Goal: Transaction & Acquisition: Obtain resource

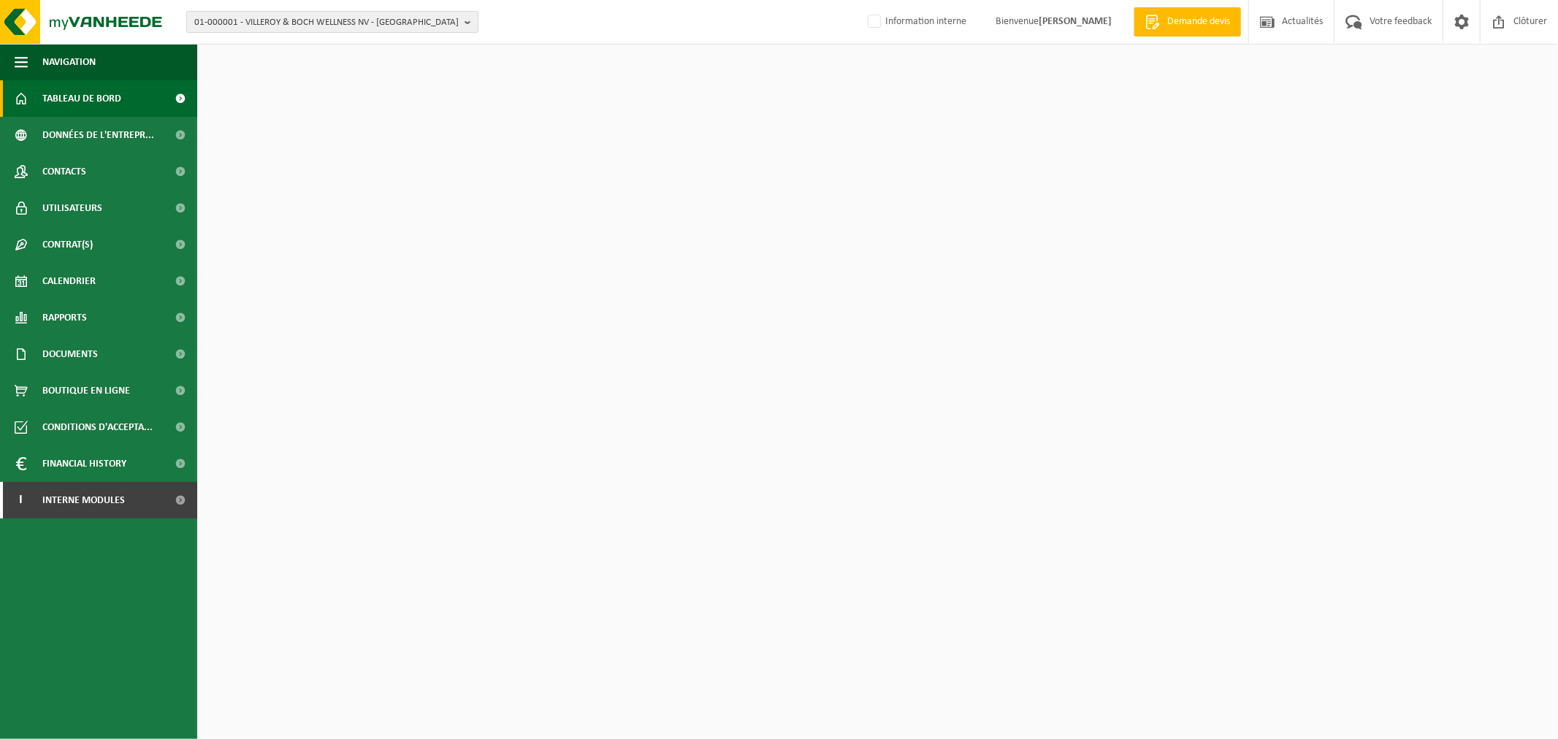
click at [330, 25] on span "01-000001 - VILLEROY & BOCH WELLNESS NV - ROESELARE" at bounding box center [326, 23] width 264 height 22
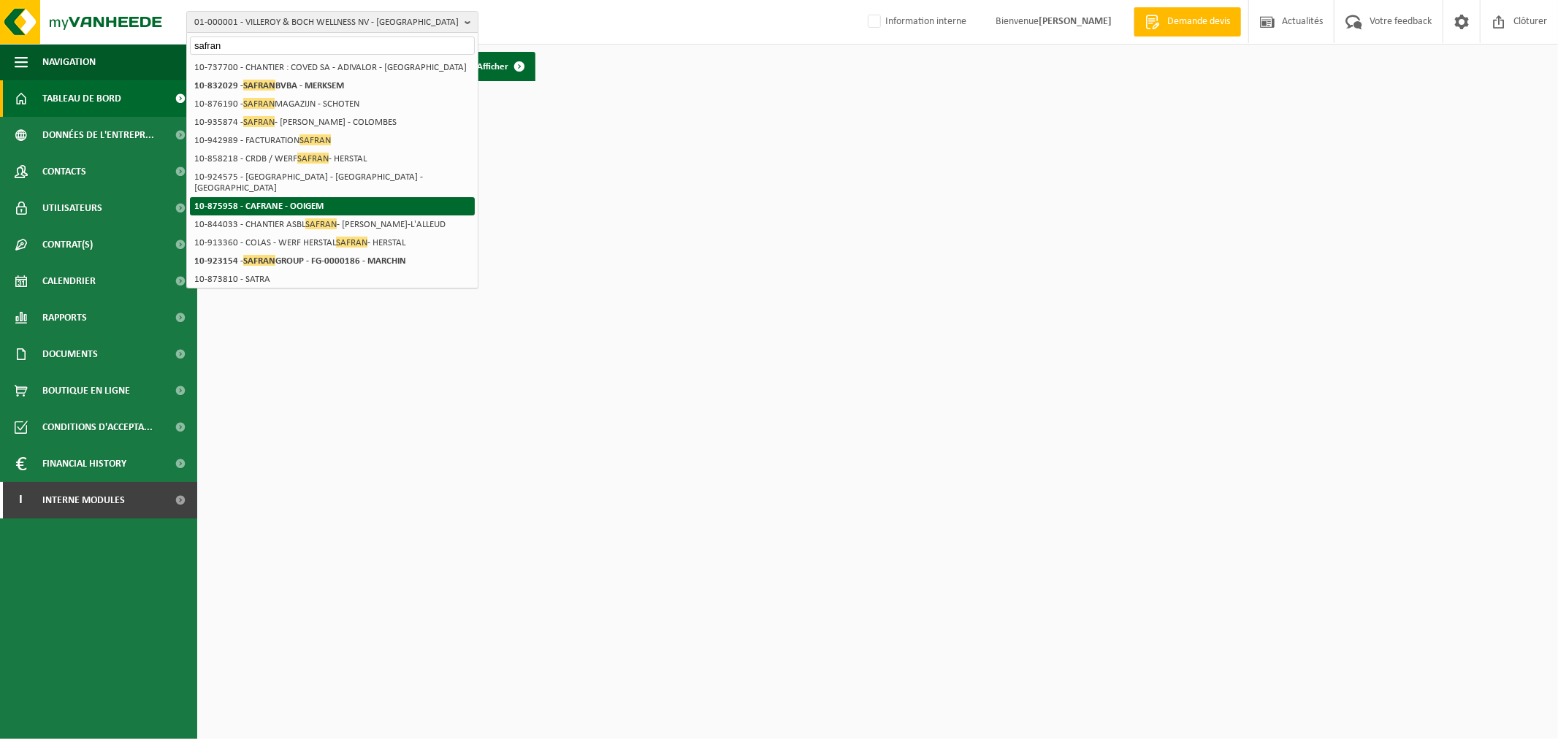
scroll to position [81, 0]
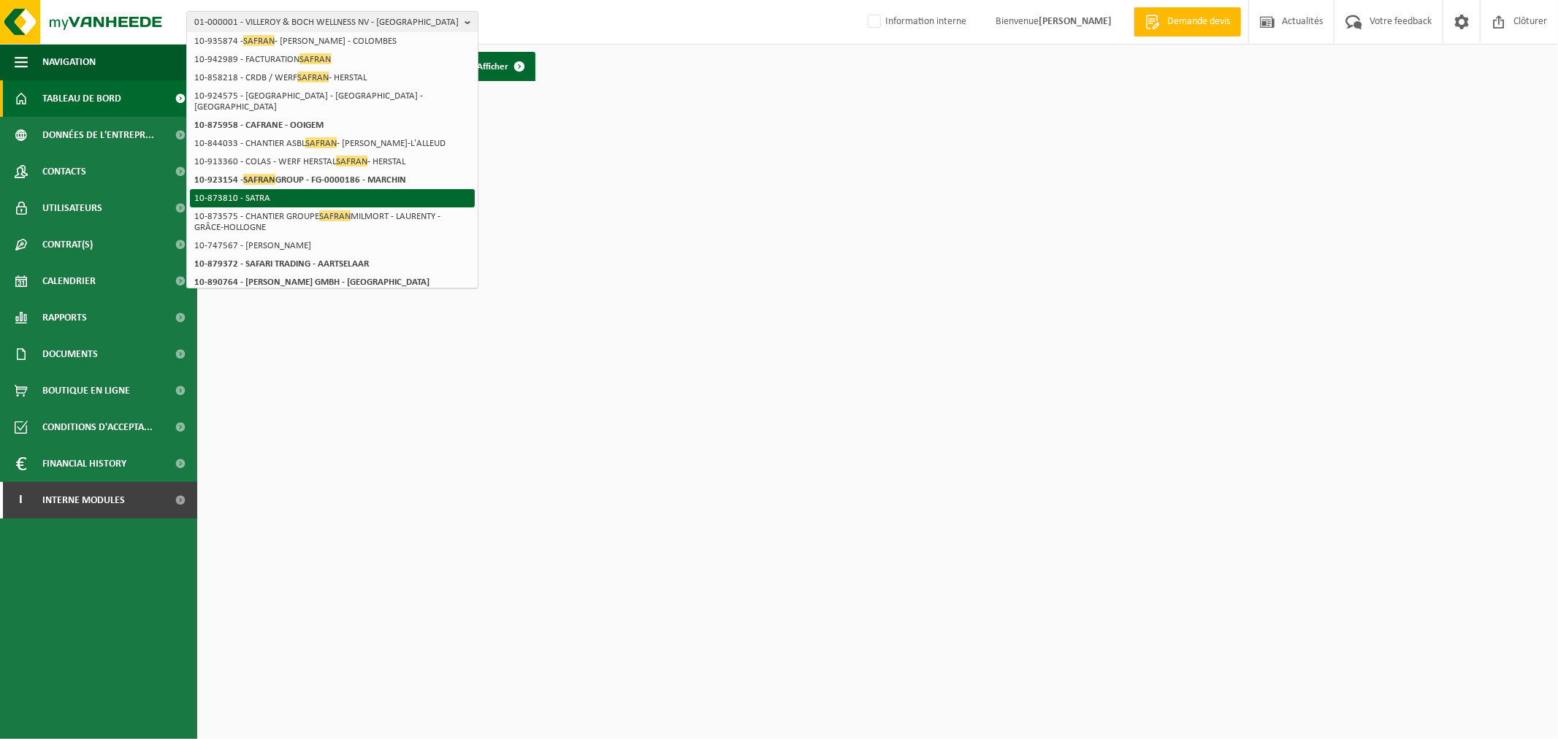
type input "safran"
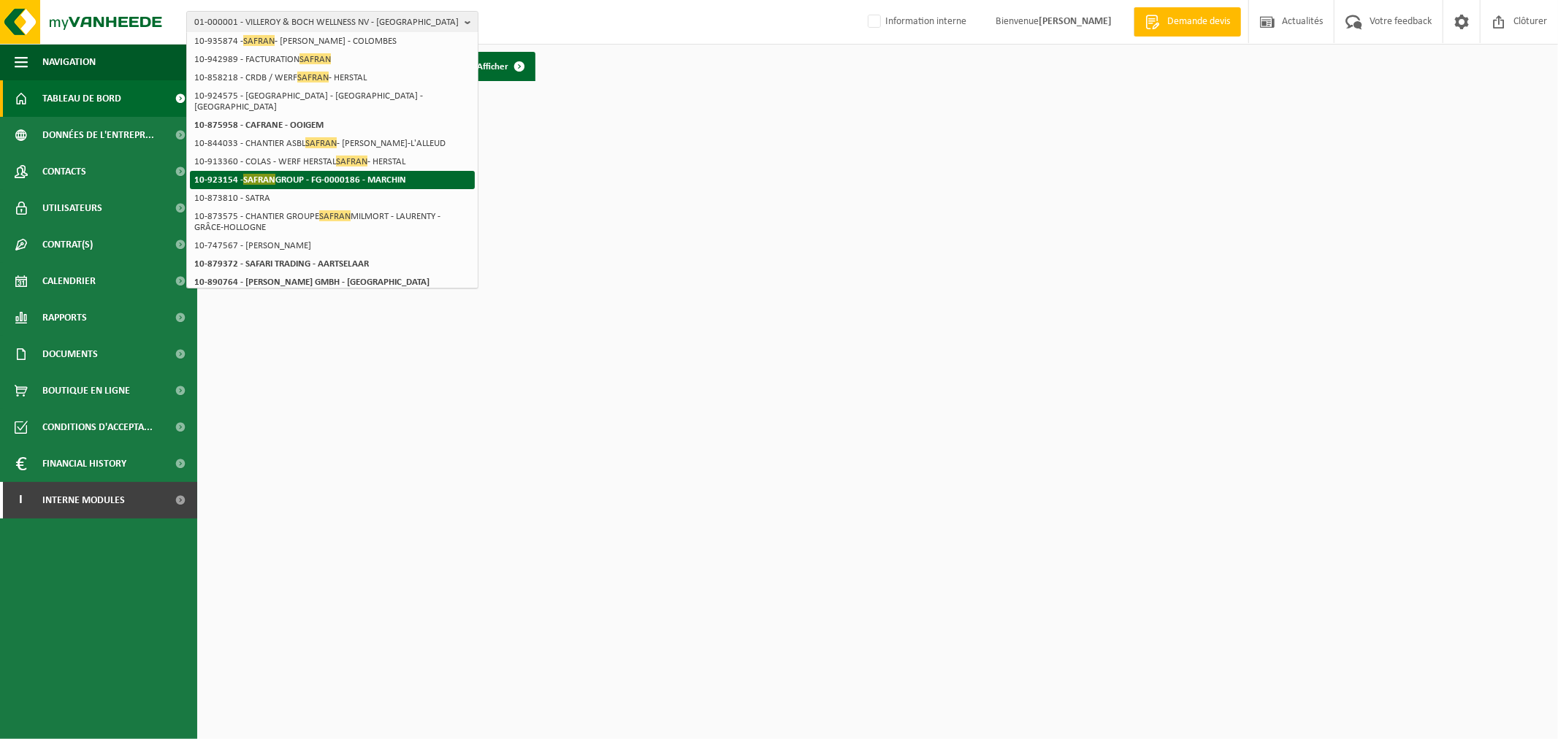
click at [332, 187] on li "10-923154 - SAFRAN GROUP - FG-0000186 - MARCHIN" at bounding box center [332, 180] width 285 height 18
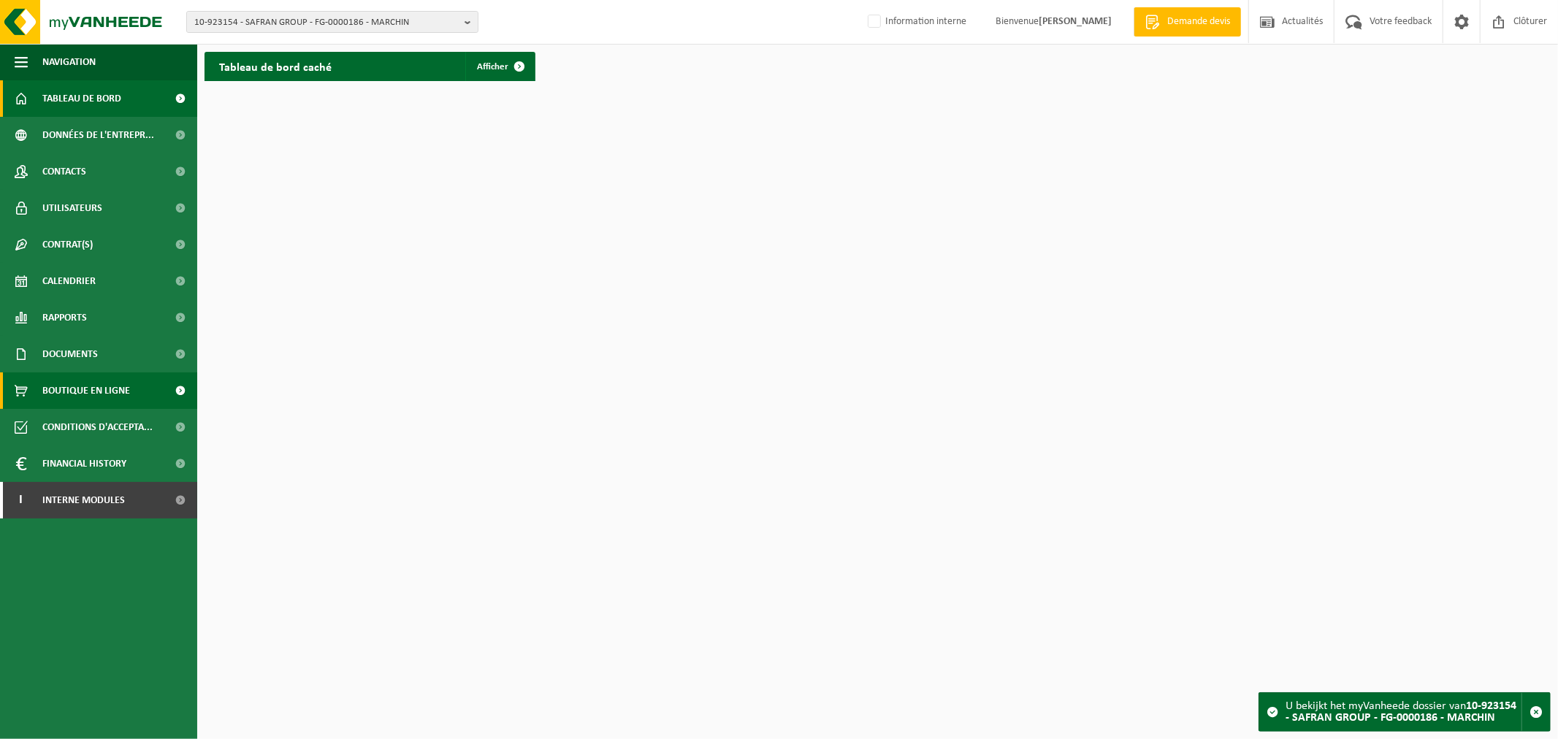
click at [92, 389] on span "Boutique en ligne" at bounding box center [86, 391] width 88 height 37
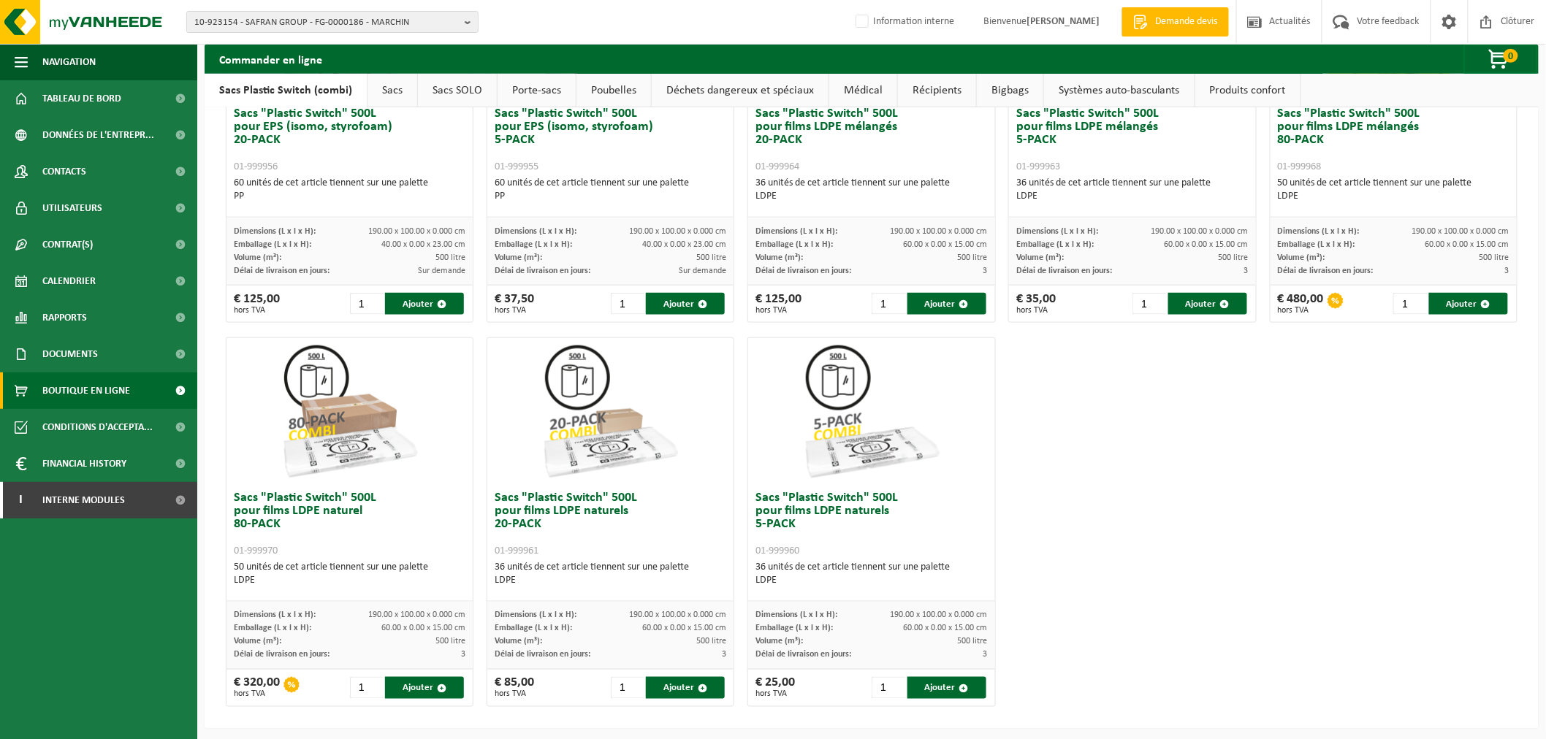
scroll to position [572, 0]
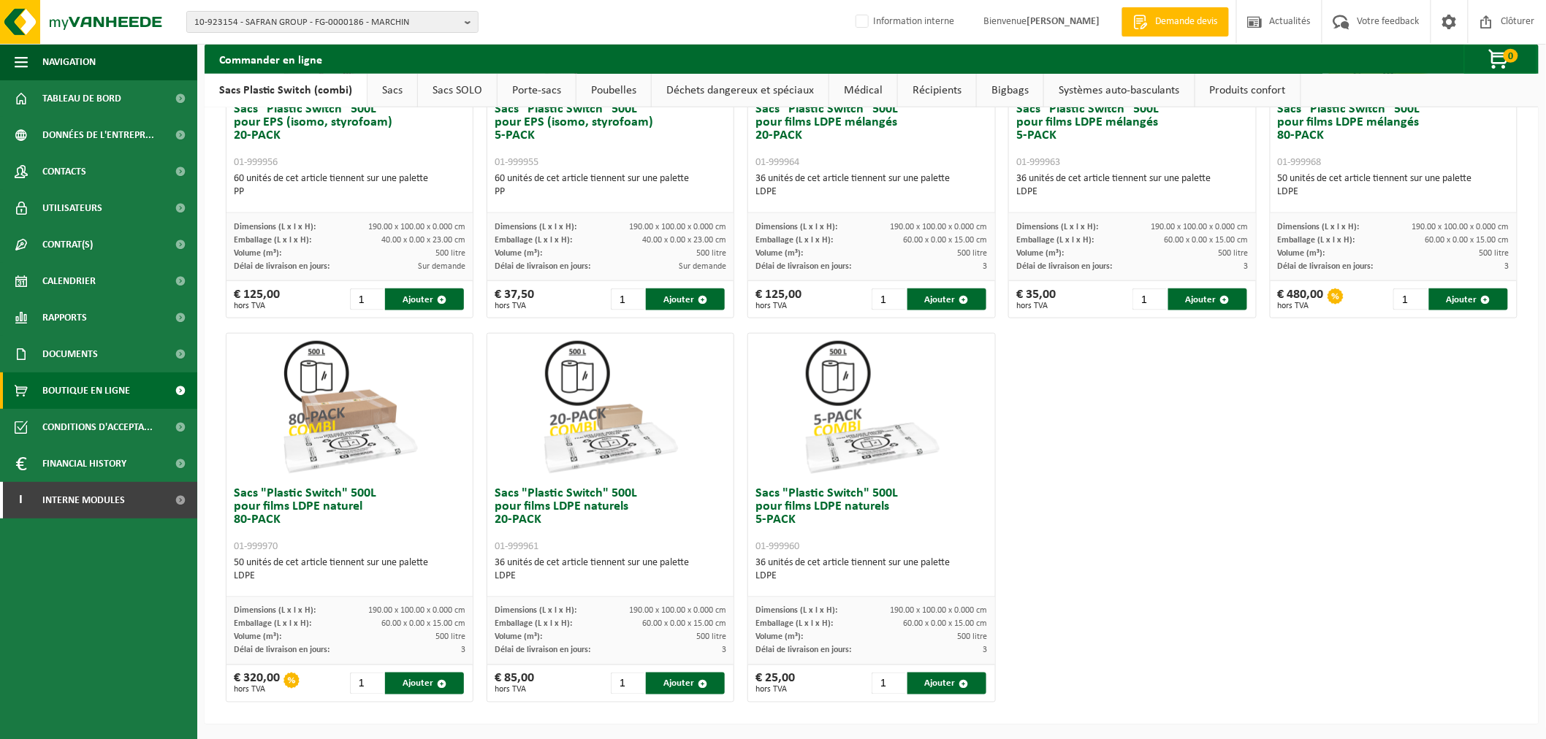
click at [384, 91] on link "Sacs" at bounding box center [392, 91] width 50 height 34
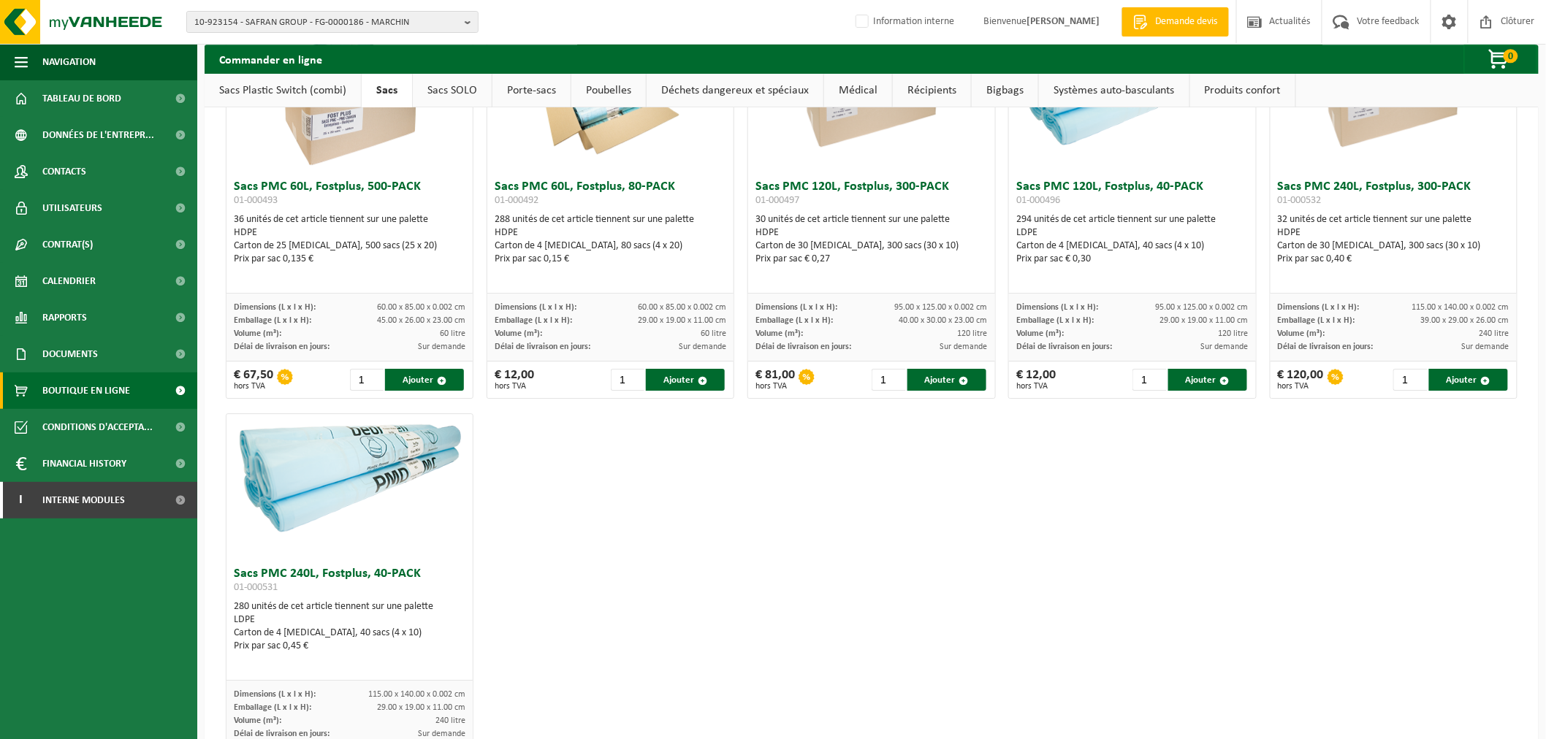
scroll to position [1787, 0]
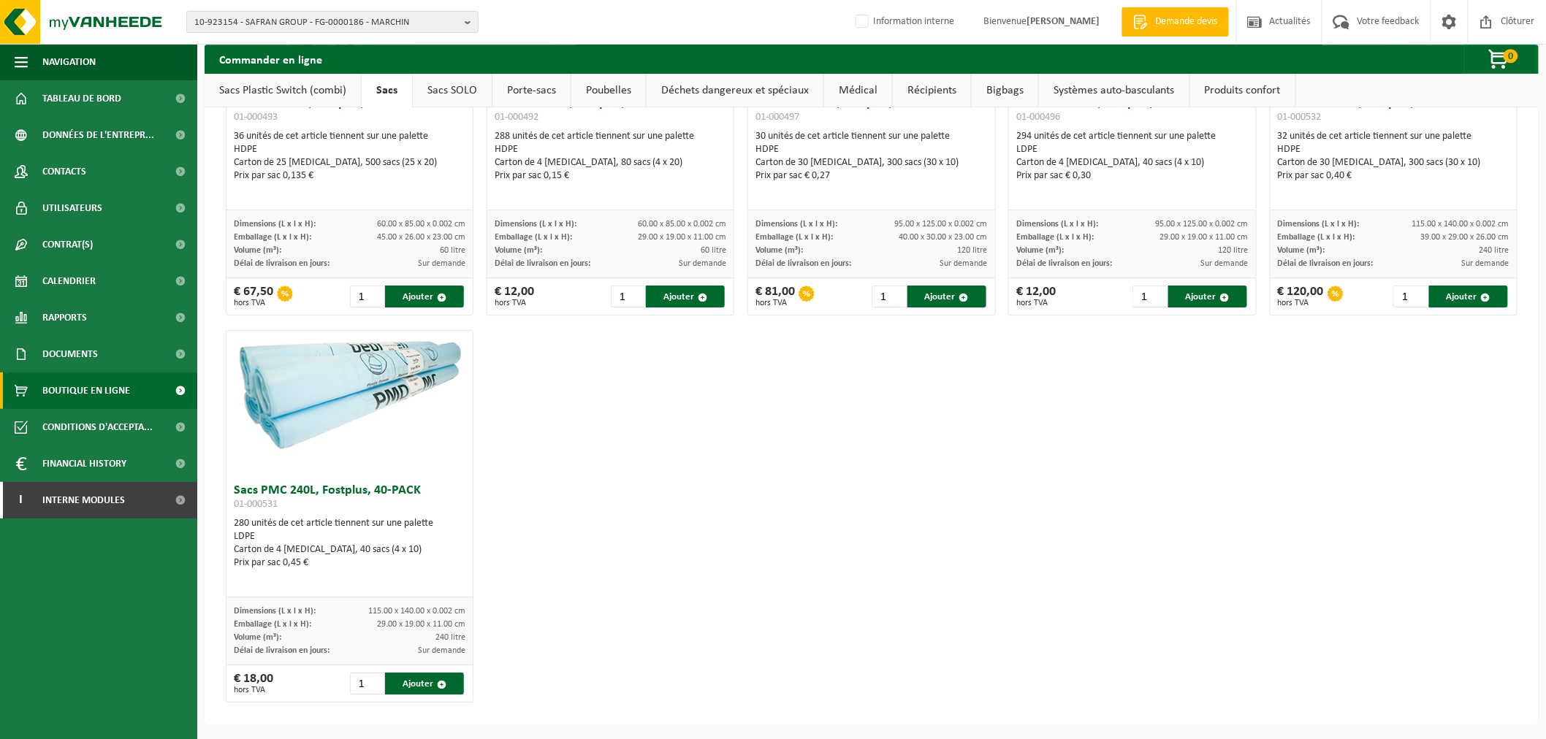
click at [468, 84] on link "Sacs SOLO" at bounding box center [452, 91] width 79 height 34
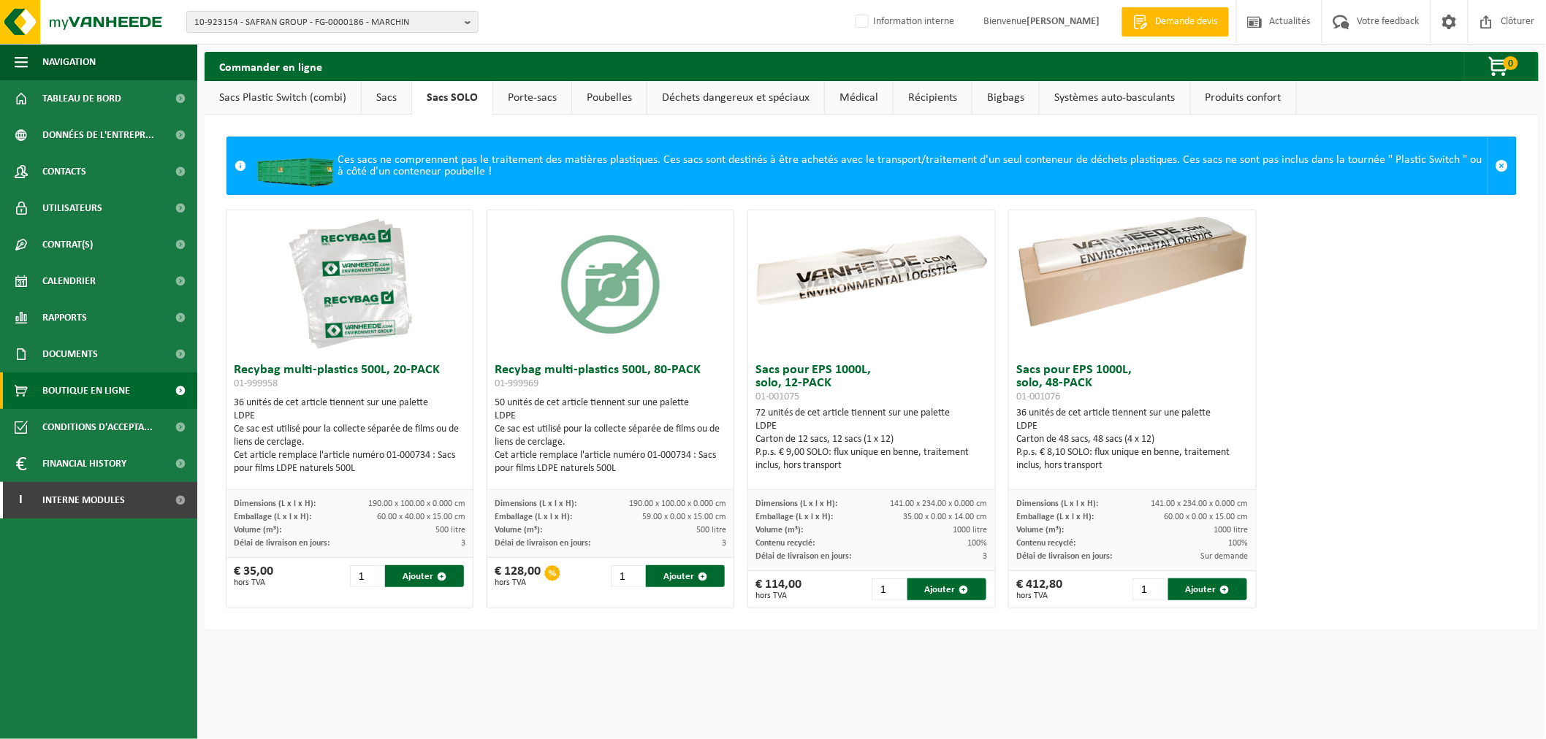
scroll to position [0, 0]
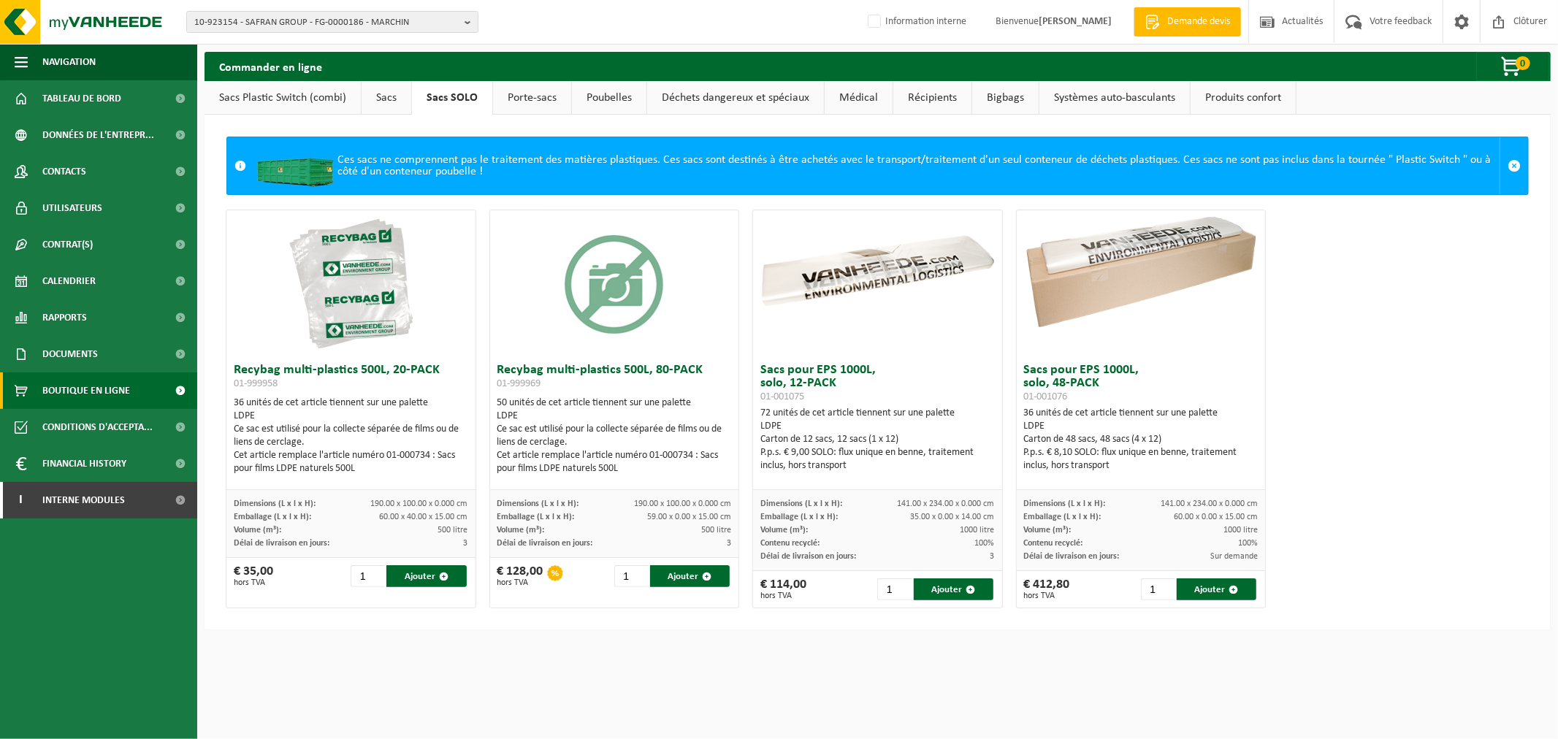
click at [519, 99] on link "Porte-sacs" at bounding box center [532, 98] width 78 height 34
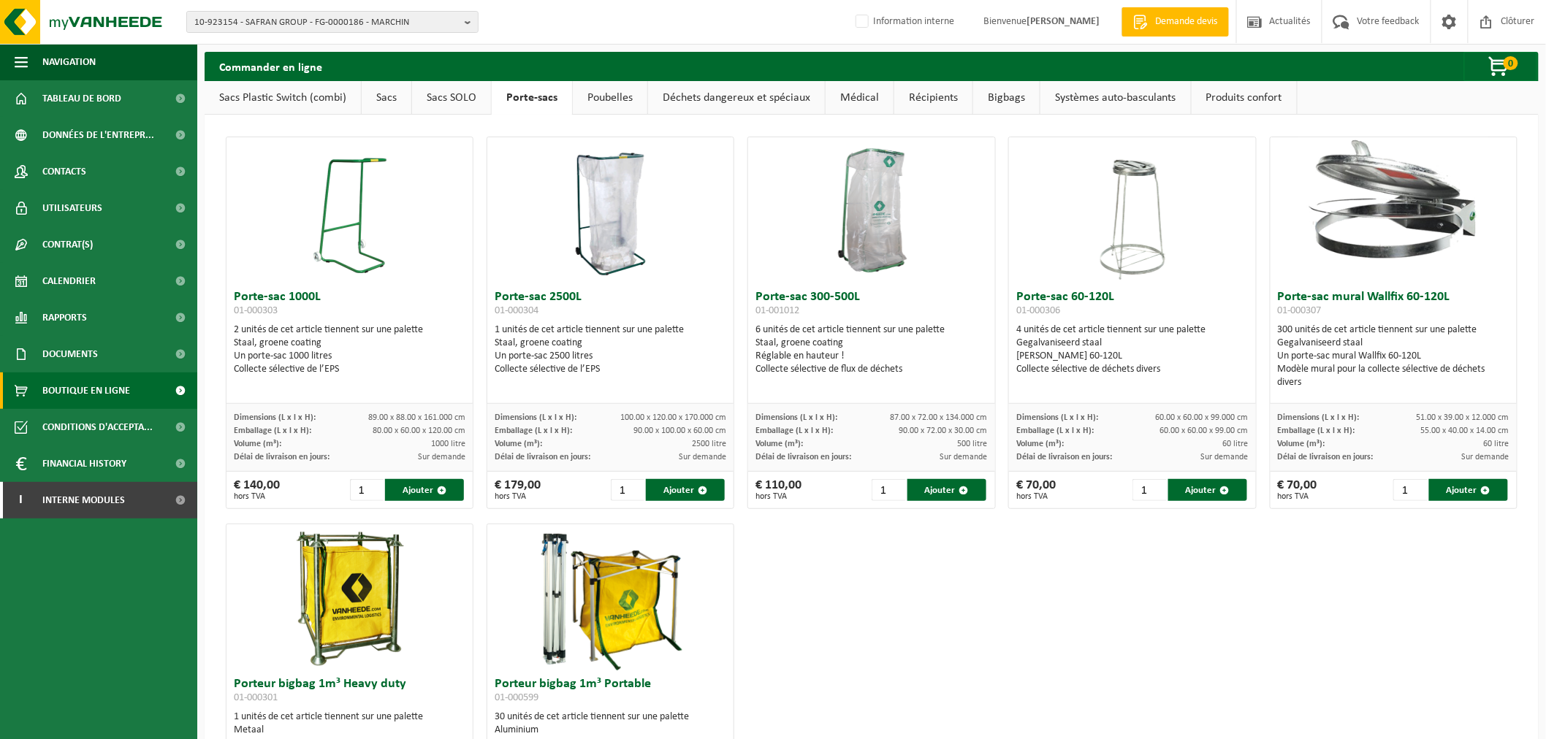
click at [602, 98] on link "Poubelles" at bounding box center [610, 98] width 75 height 34
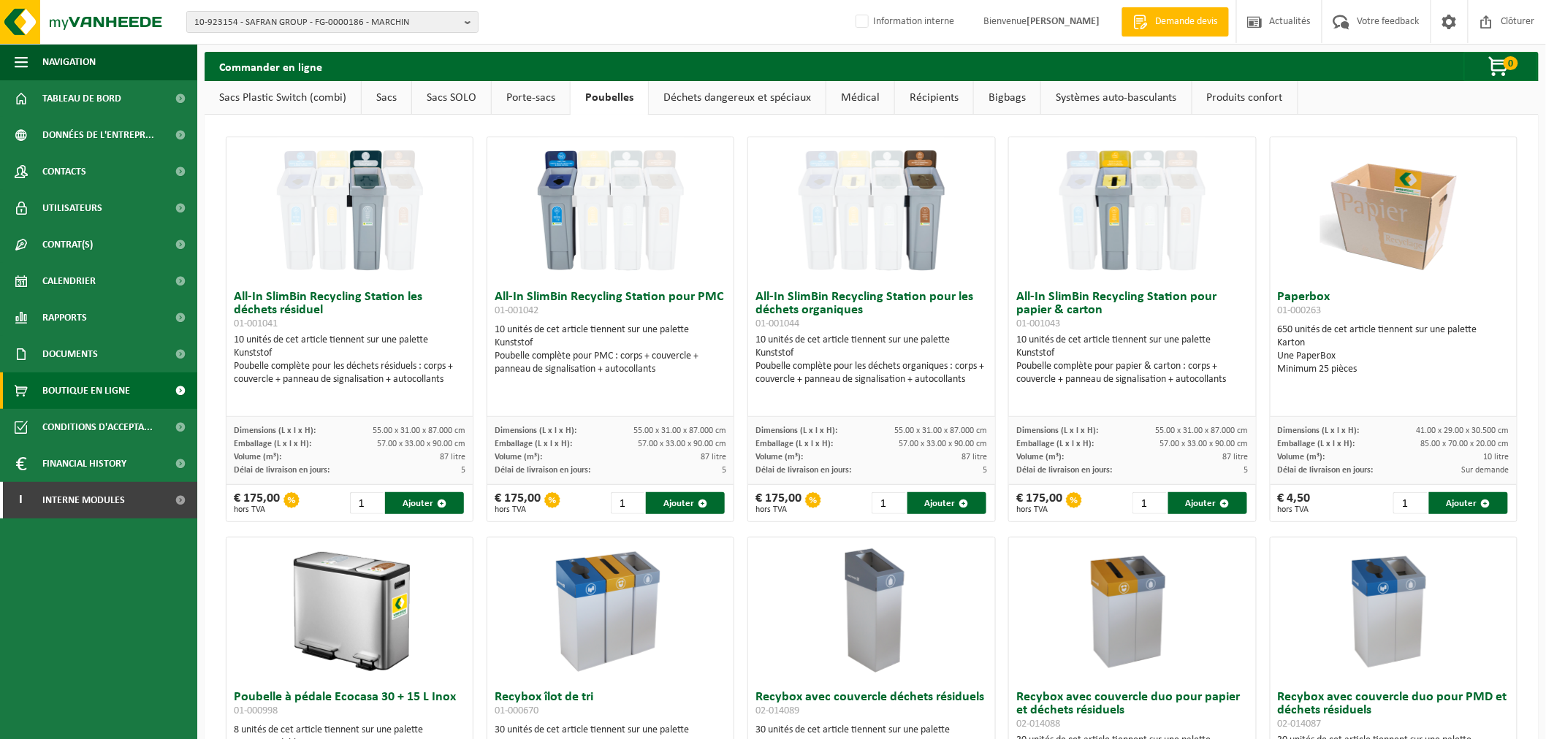
click at [731, 99] on link "Déchets dangereux et spéciaux" at bounding box center [737, 98] width 177 height 34
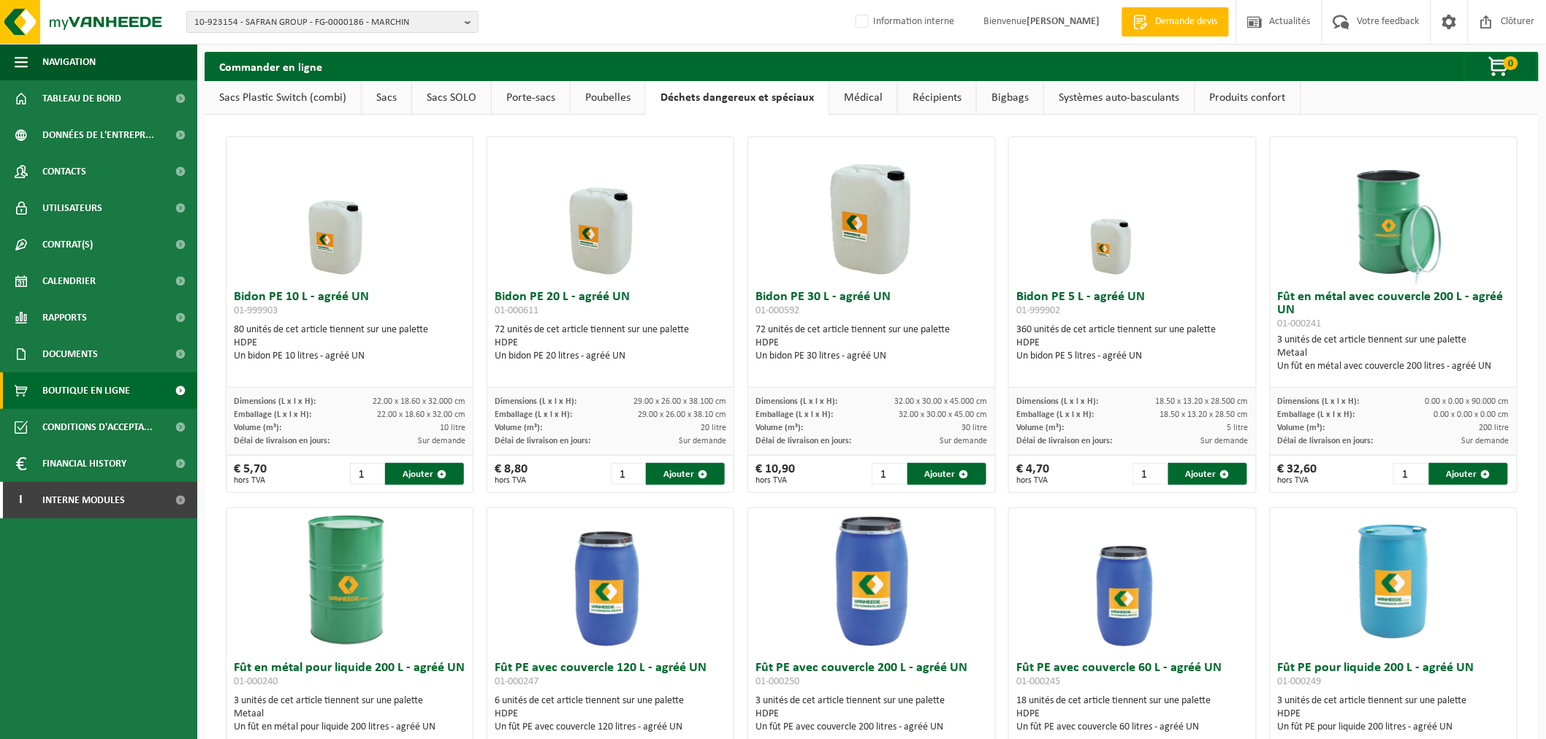
click at [853, 102] on link "Médical" at bounding box center [863, 98] width 68 height 34
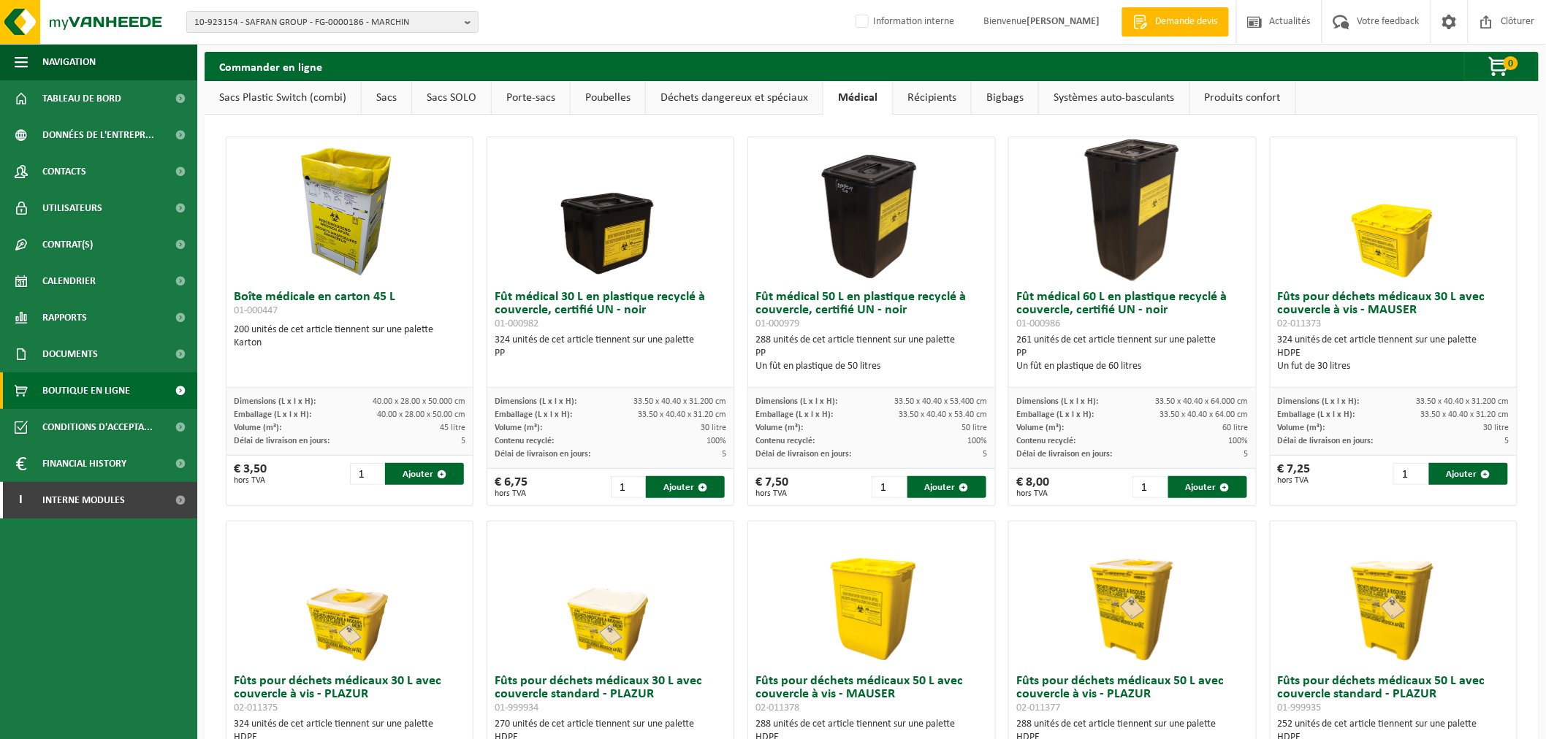
click at [938, 107] on link "Récipients" at bounding box center [932, 98] width 78 height 34
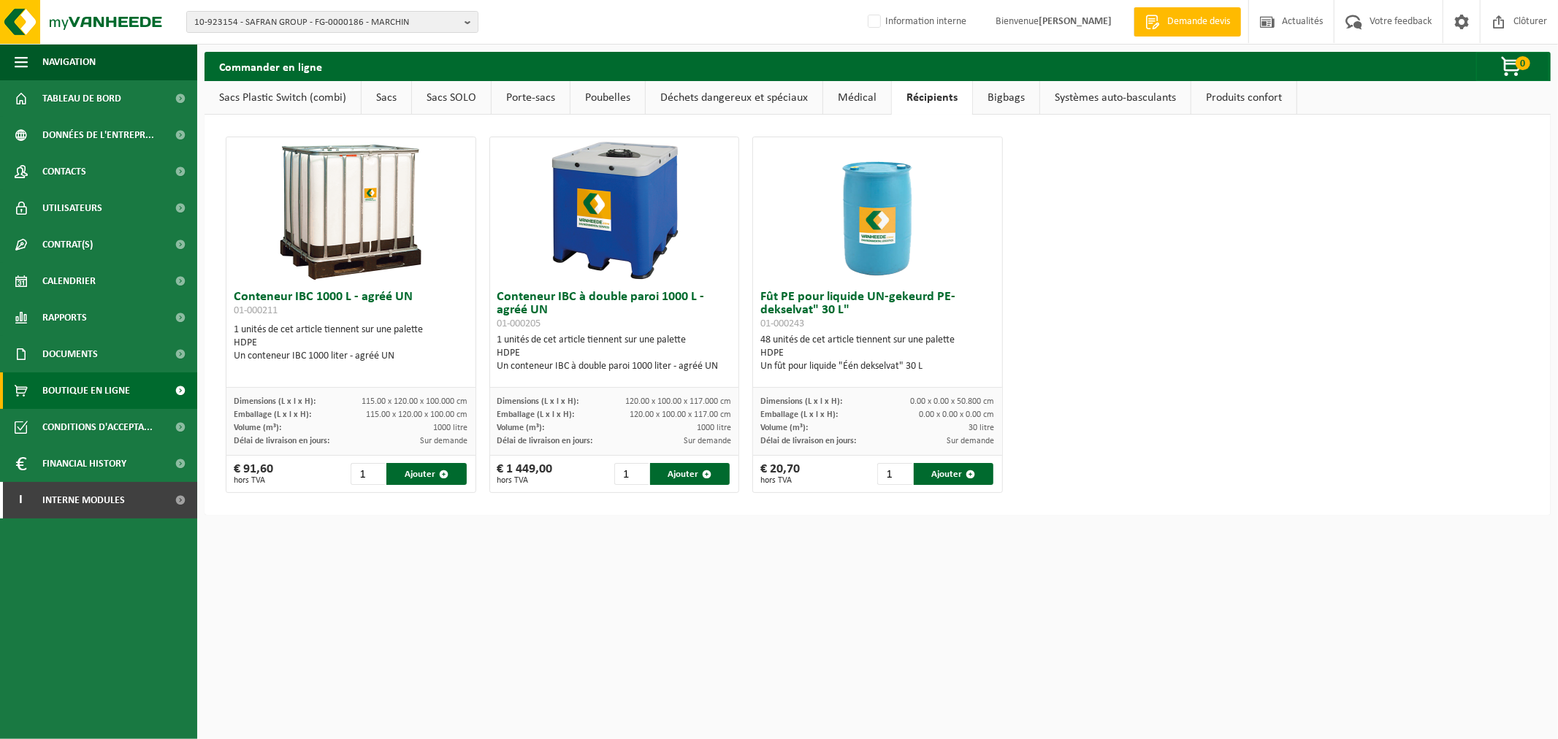
click at [1004, 89] on link "Bigbags" at bounding box center [1006, 98] width 66 height 34
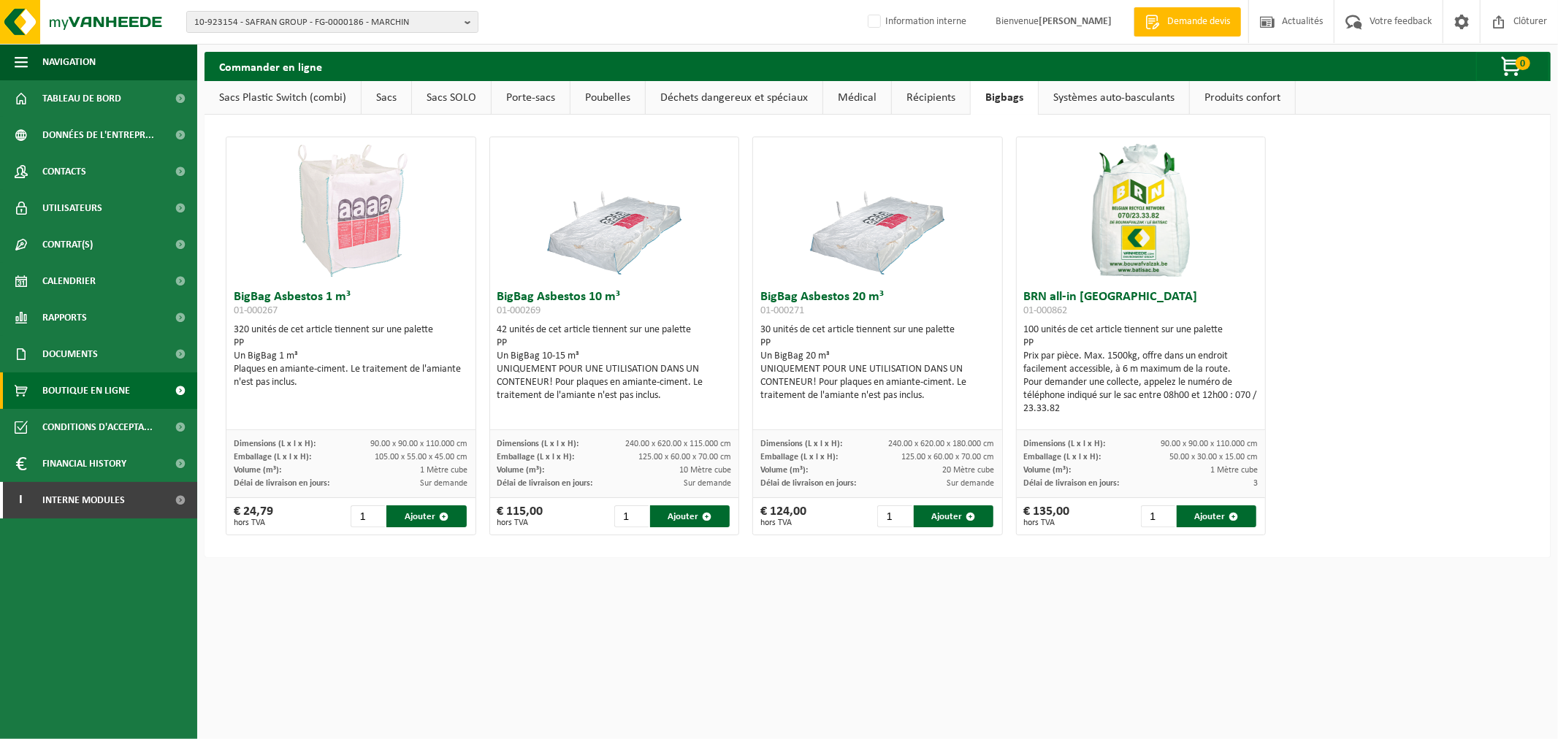
click at [1084, 92] on link "Systèmes auto-basculants" at bounding box center [1114, 98] width 151 height 34
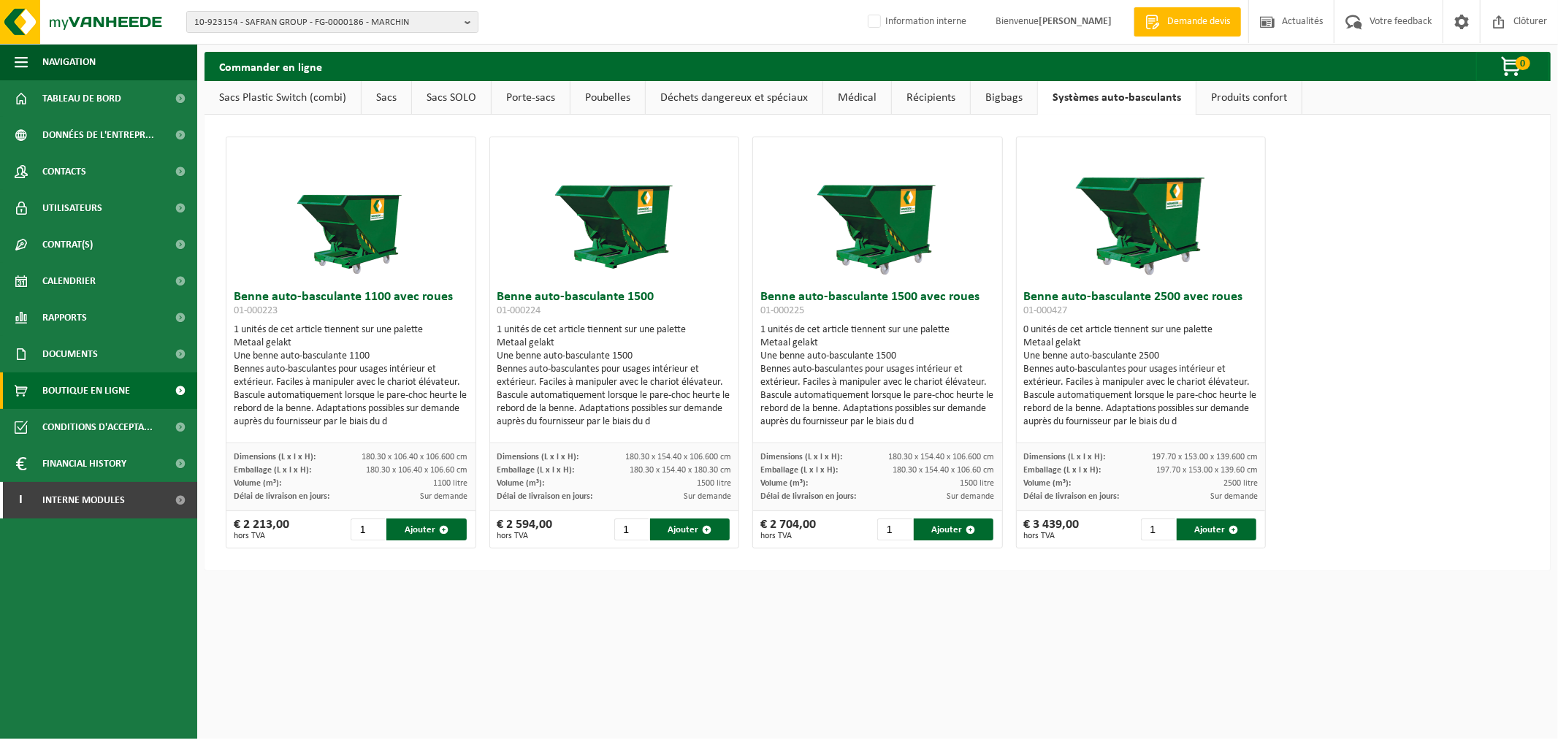
click at [1224, 101] on link "Produits confort" at bounding box center [1249, 98] width 105 height 34
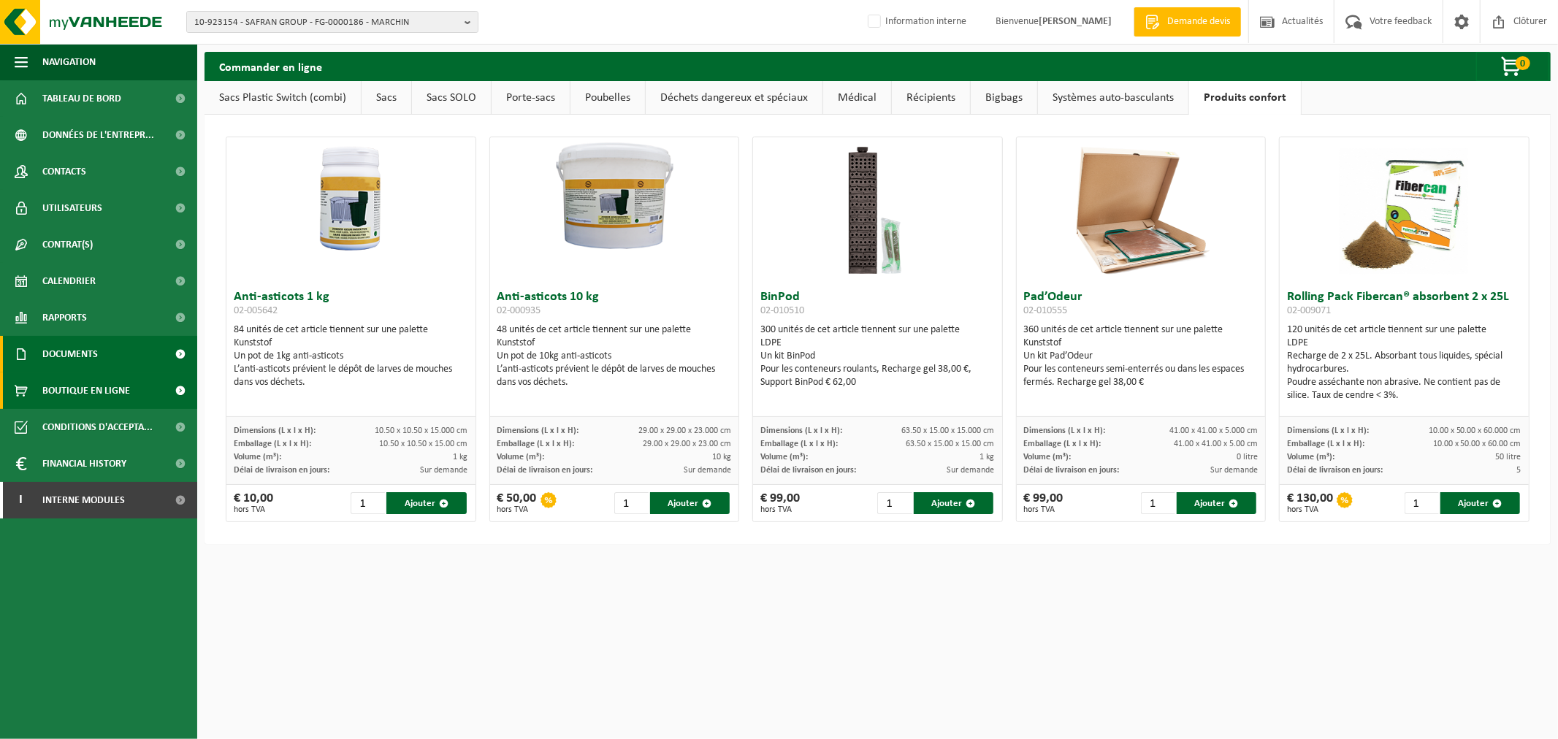
click at [91, 348] on span "Documents" at bounding box center [70, 354] width 56 height 37
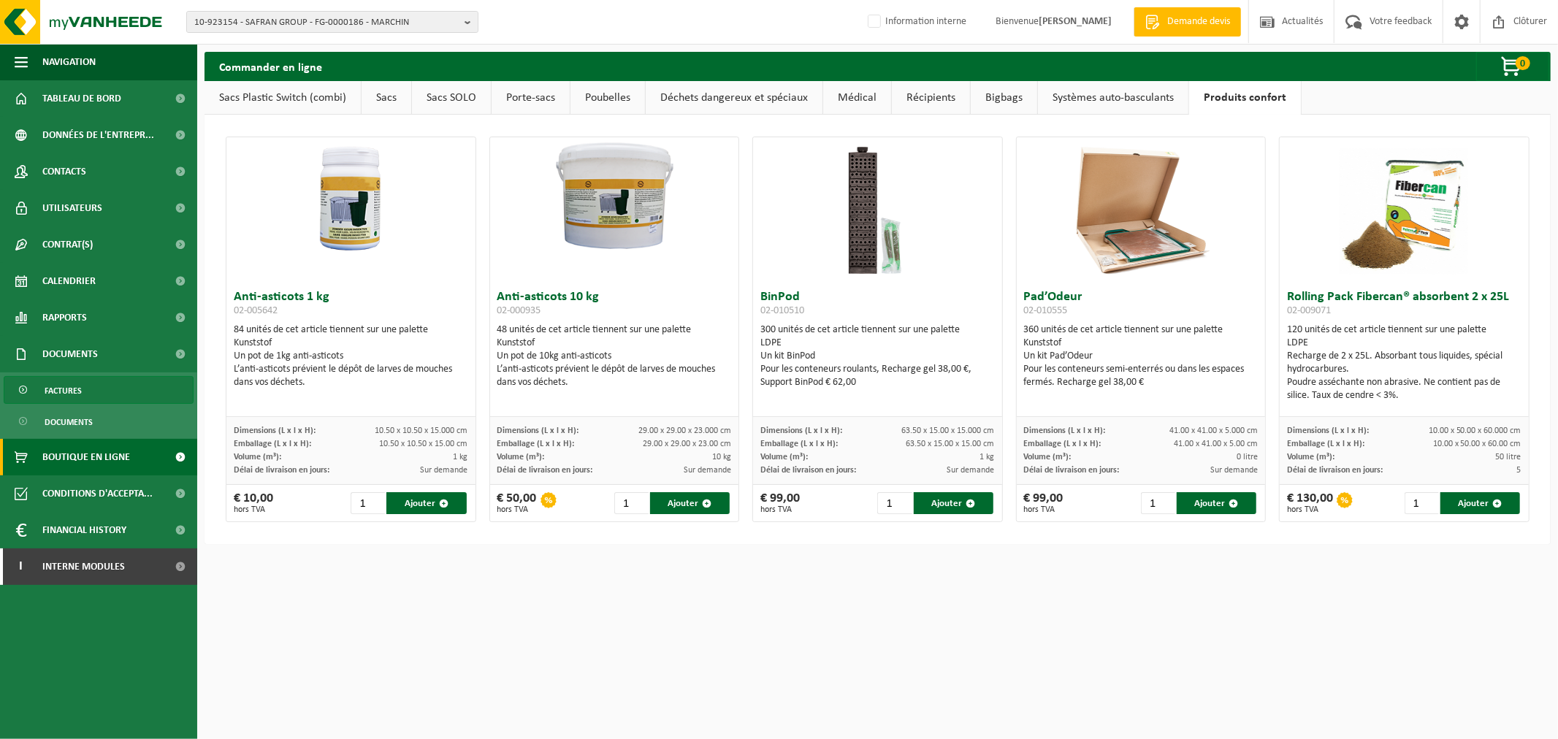
click at [88, 384] on link "Factures" at bounding box center [99, 390] width 190 height 28
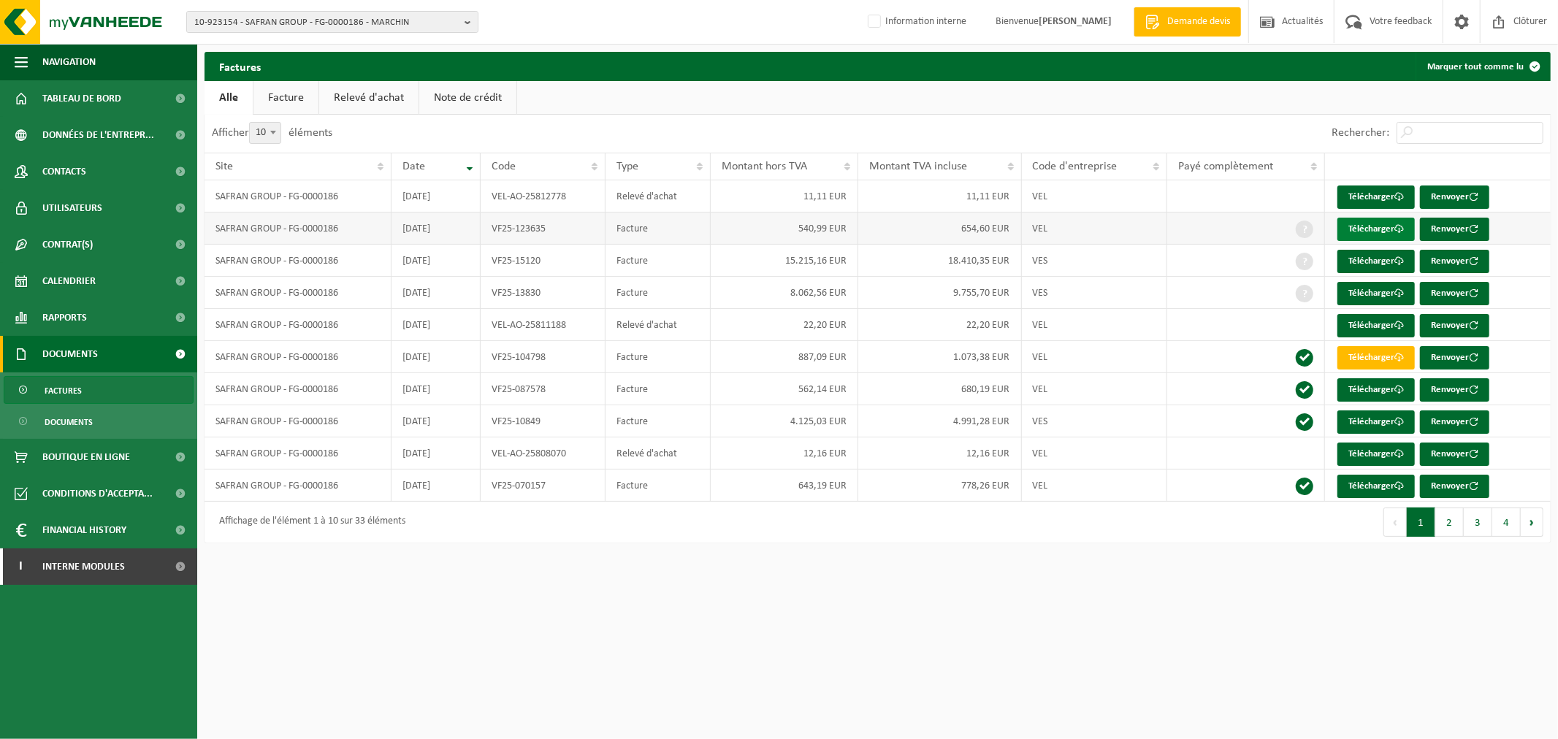
click at [1352, 229] on link "Télécharger" at bounding box center [1376, 229] width 77 height 23
